Goal: Information Seeking & Learning: Learn about a topic

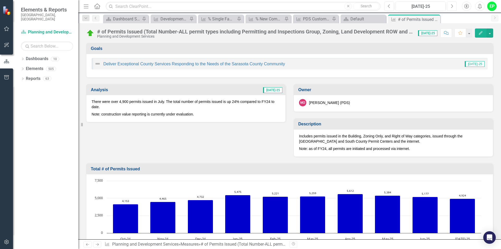
click at [448, 7] on button "Next" at bounding box center [452, 6] width 10 height 9
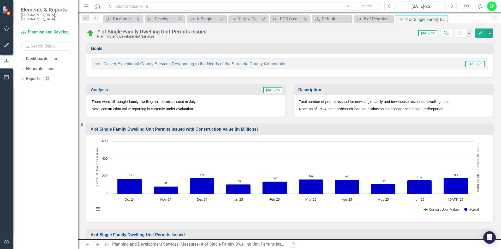
click at [454, 8] on button "Next" at bounding box center [452, 6] width 10 height 9
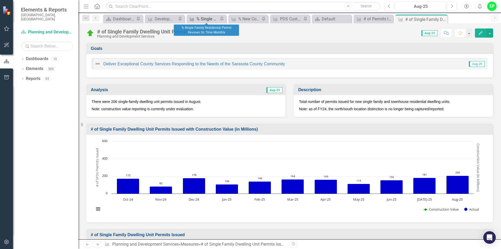
click at [206, 18] on div "% Single Family Residential Permit Reviews On Time Monthly" at bounding box center [208, 19] width 22 height 7
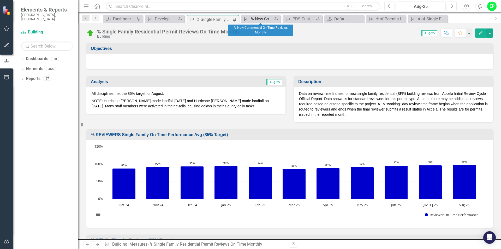
click at [264, 21] on div "% New Commercial On Time Reviews Monthly" at bounding box center [262, 19] width 22 height 7
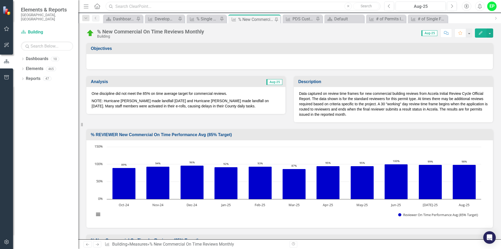
click at [141, 5] on input "text" at bounding box center [243, 6] width 275 height 9
paste input "% of Land Development Reviews On Time Monthly"
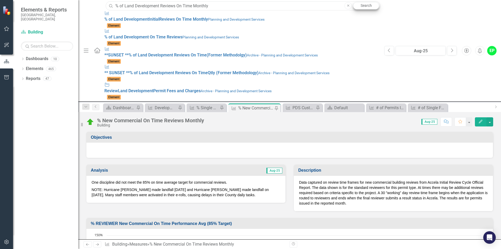
type input "% of Land Development Reviews On Time Monthly"
click at [372, 8] on link "Search" at bounding box center [366, 5] width 26 height 7
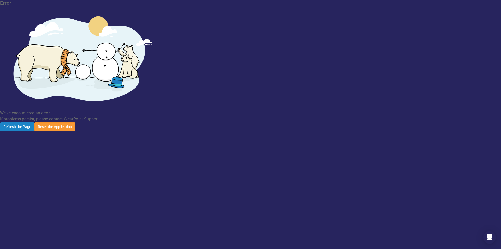
click at [75, 122] on button "Reset the Application" at bounding box center [54, 126] width 41 height 9
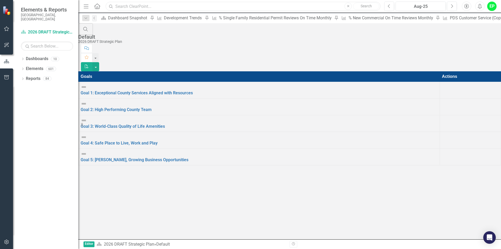
click at [210, 7] on input "text" at bounding box center [243, 6] width 275 height 9
paste input "% of Land Development Reviews On Time Monthly"
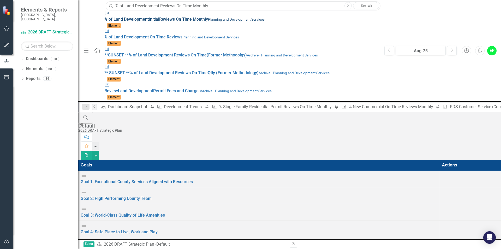
type input "% of Land Development Reviews On Time Monthly"
drag, startPoint x: 120, startPoint y: 18, endPoint x: 122, endPoint y: 14, distance: 4.7
click at [159, 18] on strong "Reviews" at bounding box center [167, 19] width 16 height 5
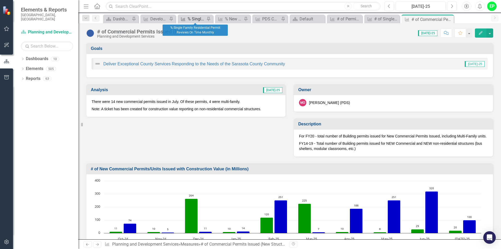
click at [195, 17] on div "% Single Family Residential Permit Reviews On Time Monthly" at bounding box center [196, 19] width 17 height 7
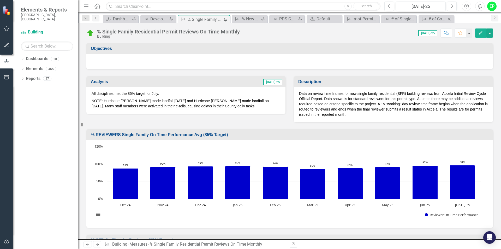
click at [432, 15] on div "Measure # of Commercial Permits Issued (New Structures) Close" at bounding box center [436, 19] width 35 height 9
click at [432, 19] on div "# of Commercial Permits Issued (New Structures)" at bounding box center [437, 19] width 17 height 7
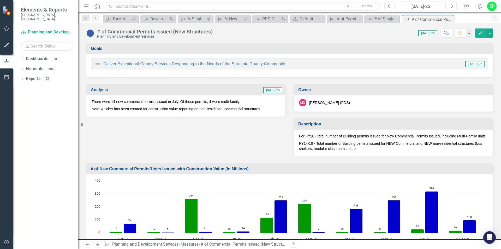
click at [451, 8] on icon "Next" at bounding box center [452, 6] width 3 height 5
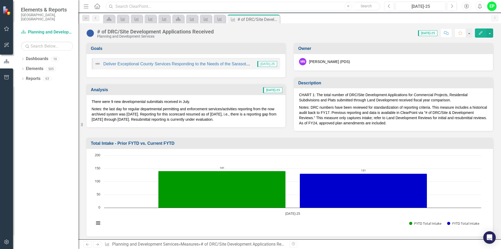
click at [155, 8] on input "text" at bounding box center [243, 6] width 275 height 9
paste input "% New Commercial On Time Reviews Monthly"
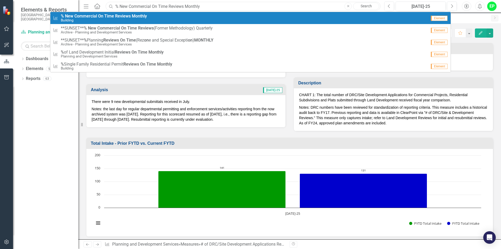
type input "% New Commercial On Time Reviews Monthly"
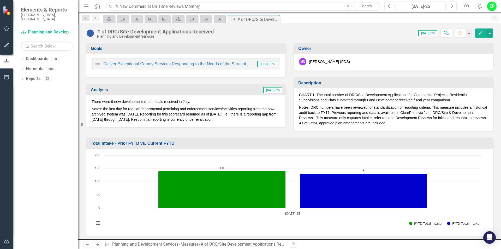
click at [370, 5] on link "Search" at bounding box center [366, 6] width 26 height 7
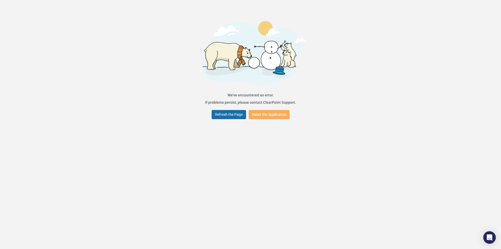
click at [242, 114] on button "Refresh the Page" at bounding box center [229, 114] width 34 height 9
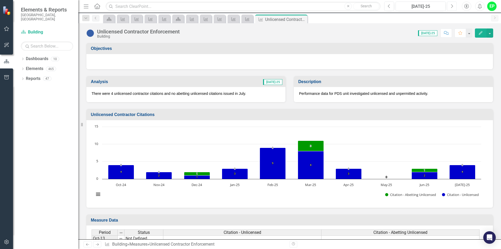
click at [451, 5] on icon "Next" at bounding box center [452, 6] width 3 height 5
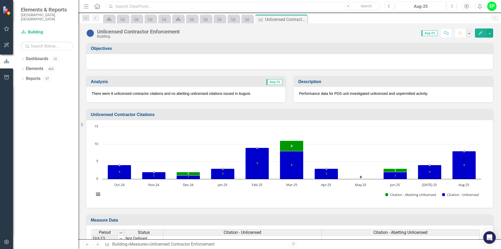
click at [138, 7] on input "text" at bounding box center [243, 6] width 275 height 9
paste input "% of Code Enforcement Citizen Complaints Addressed within 48 Hours"
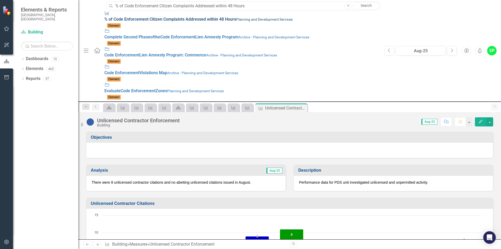
type input "% of Code Enforcement Citizen Complaints Addressed within 48 Hours"
click at [236, 19] on small "Planning and Development Services" at bounding box center [264, 19] width 57 height 4
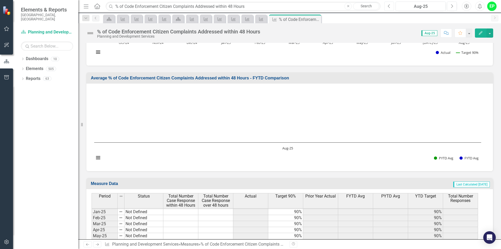
click at [391, 5] on icon "Previous" at bounding box center [389, 6] width 3 height 5
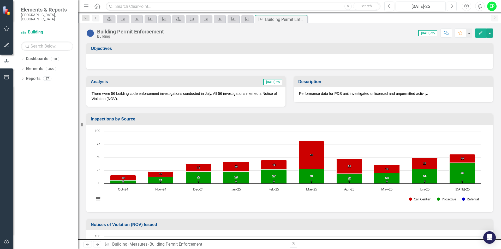
click at [451, 7] on icon "Next" at bounding box center [452, 6] width 3 height 5
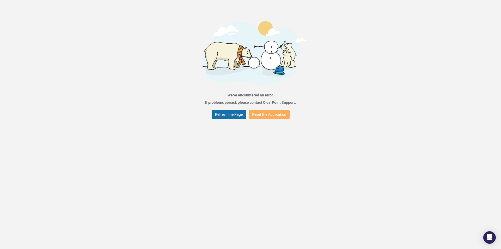
click at [236, 111] on button "Refresh the Page" at bounding box center [229, 114] width 34 height 9
click at [281, 113] on button "Reset the Application" at bounding box center [269, 114] width 41 height 9
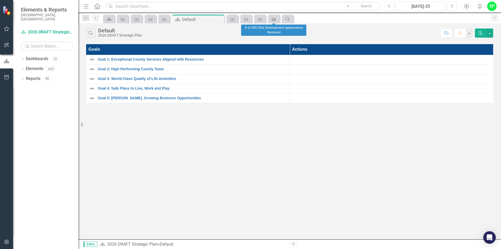
click at [272, 20] on icon "Measure" at bounding box center [273, 19] width 5 height 4
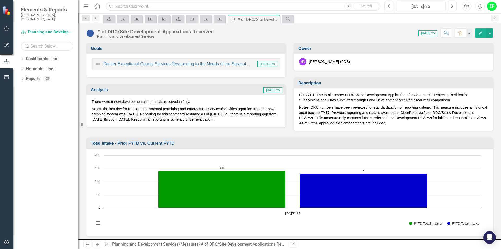
click at [451, 6] on icon "Next" at bounding box center [452, 6] width 3 height 5
